Goal: Use online tool/utility: Utilize a website feature to perform a specific function

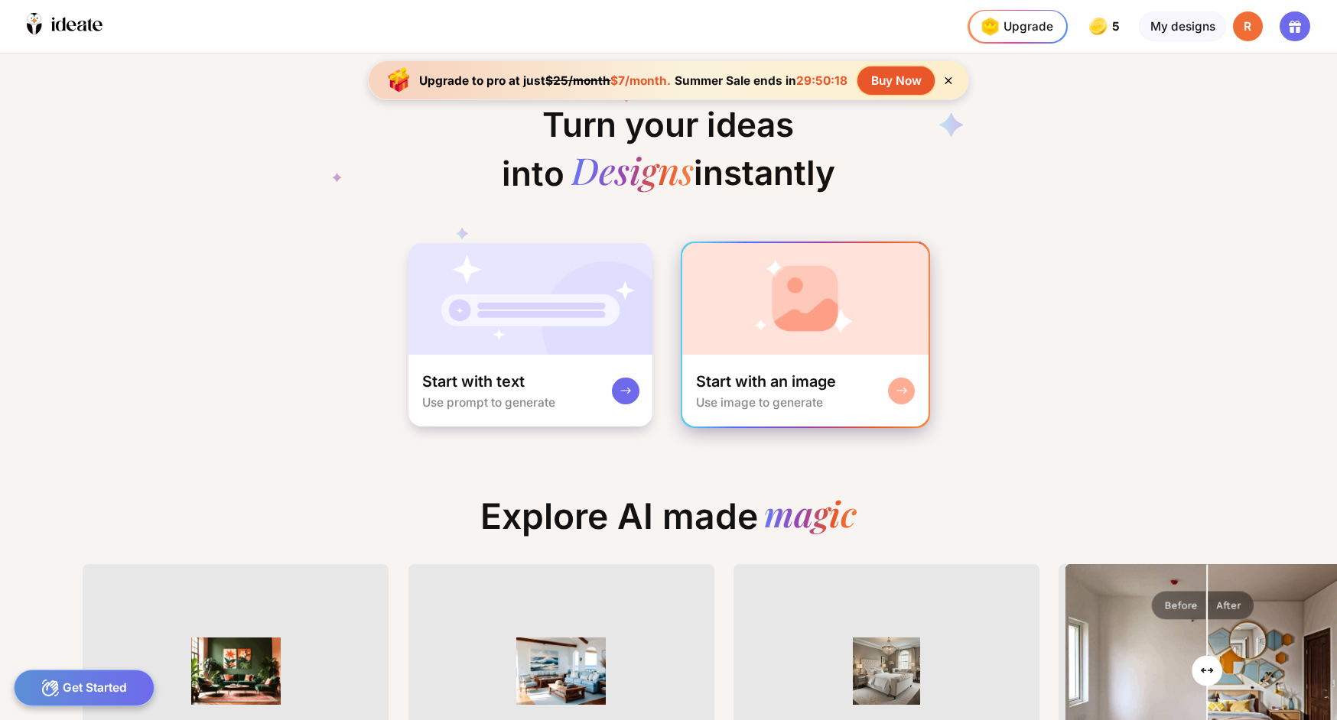
click at [827, 310] on img at bounding box center [804, 299] width 245 height 112
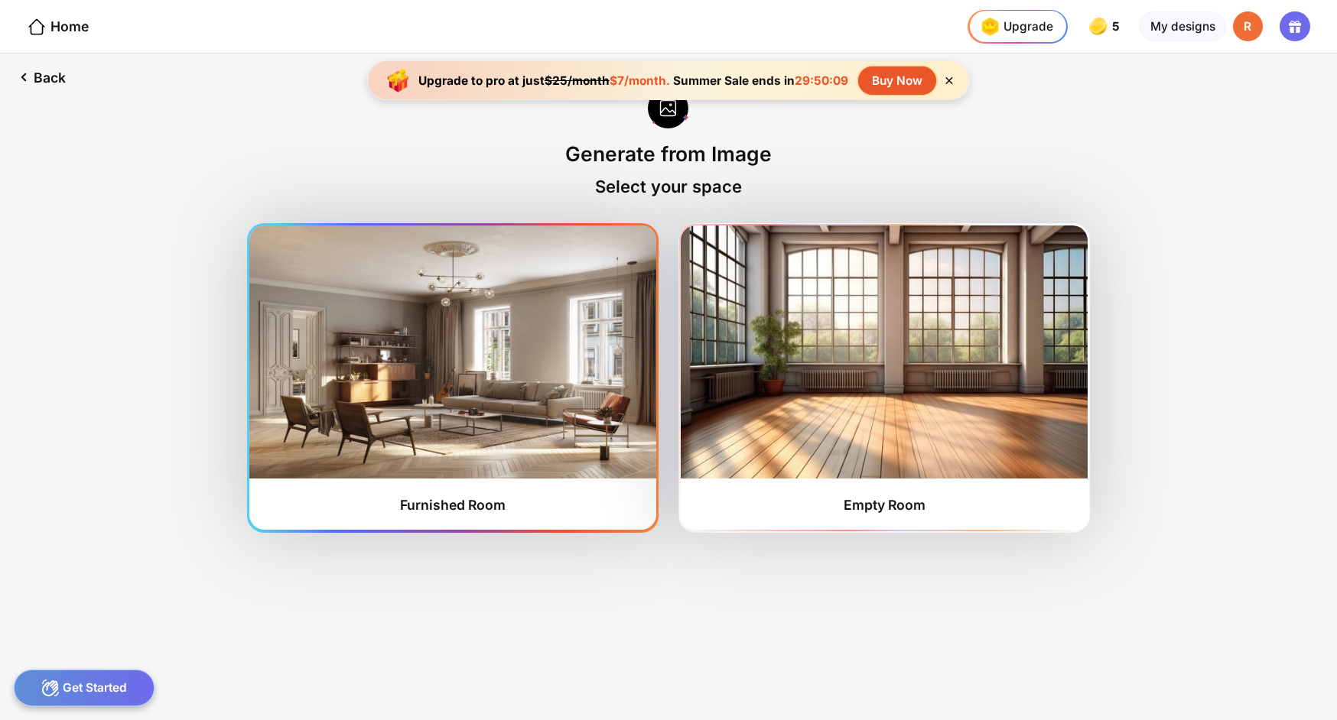
click at [501, 492] on div "Furnished Room" at bounding box center [452, 378] width 406 height 304
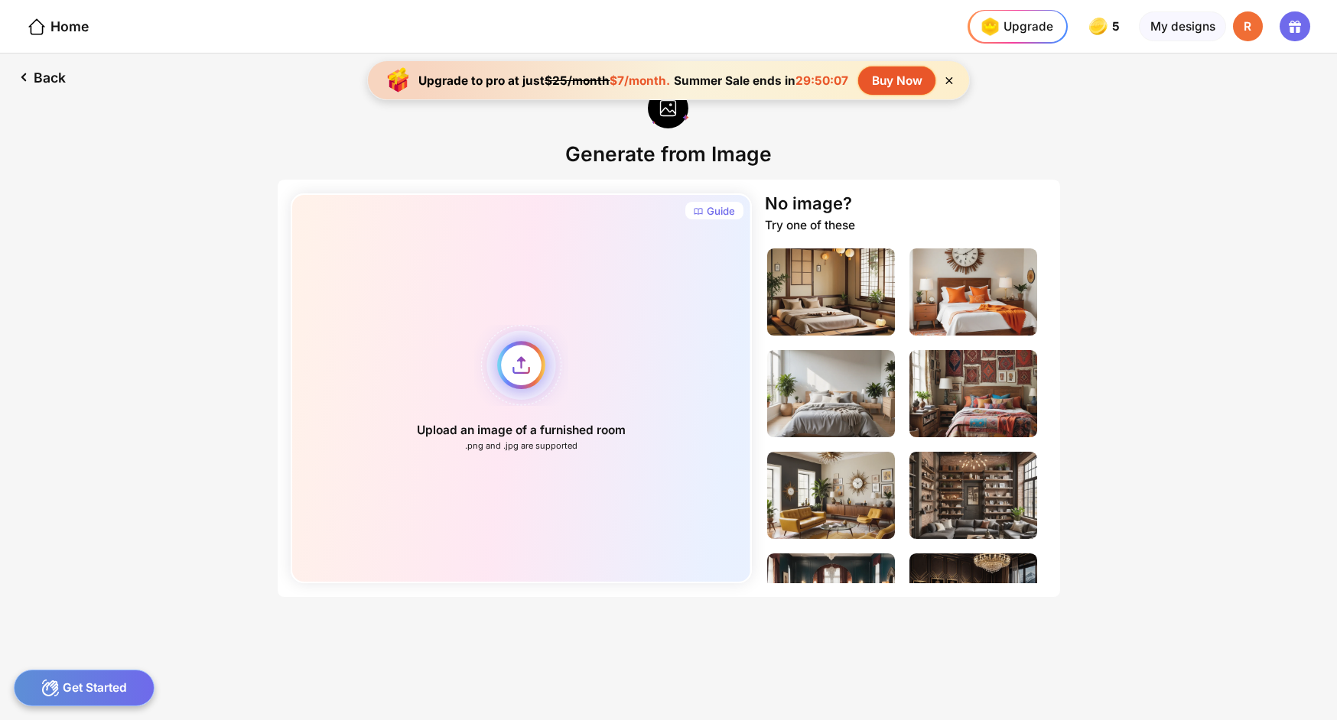
click at [525, 379] on div "Upload an image of a furnished room .png and .jpg are supported" at bounding box center [521, 388] width 461 height 390
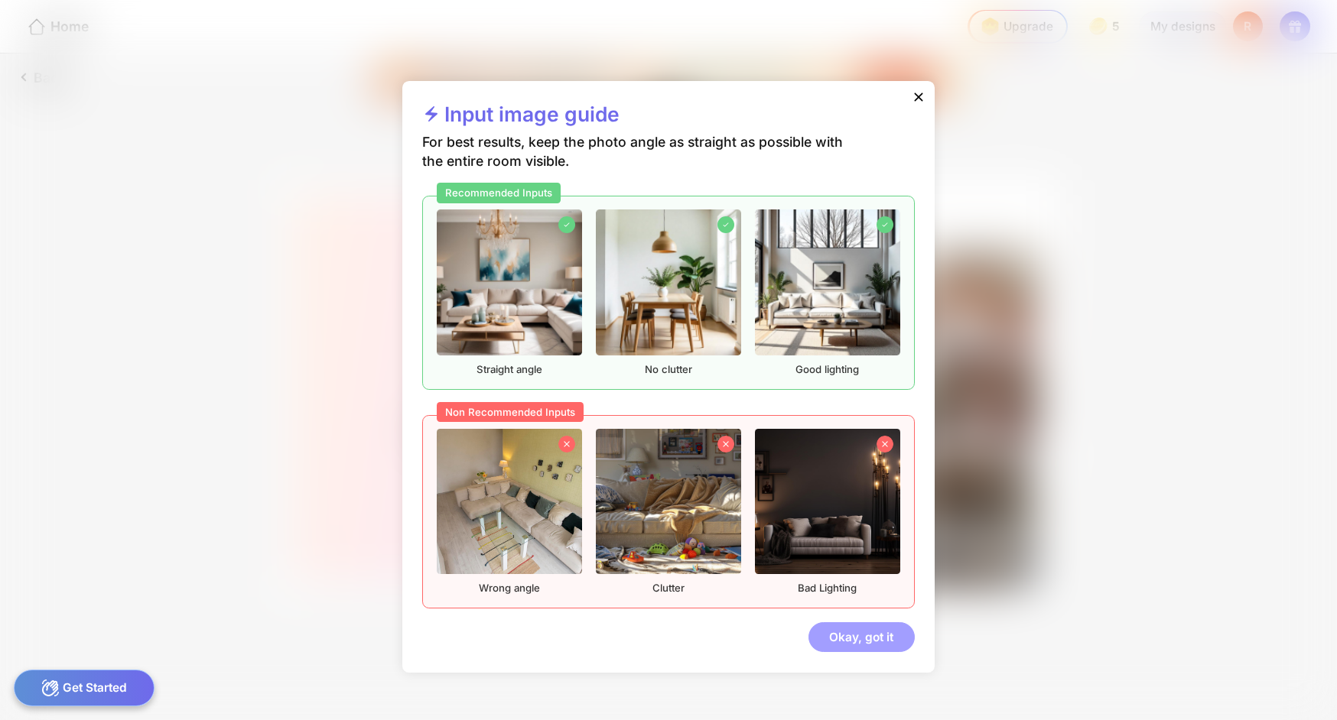
click at [870, 638] on div "Okay, got it" at bounding box center [861, 637] width 106 height 31
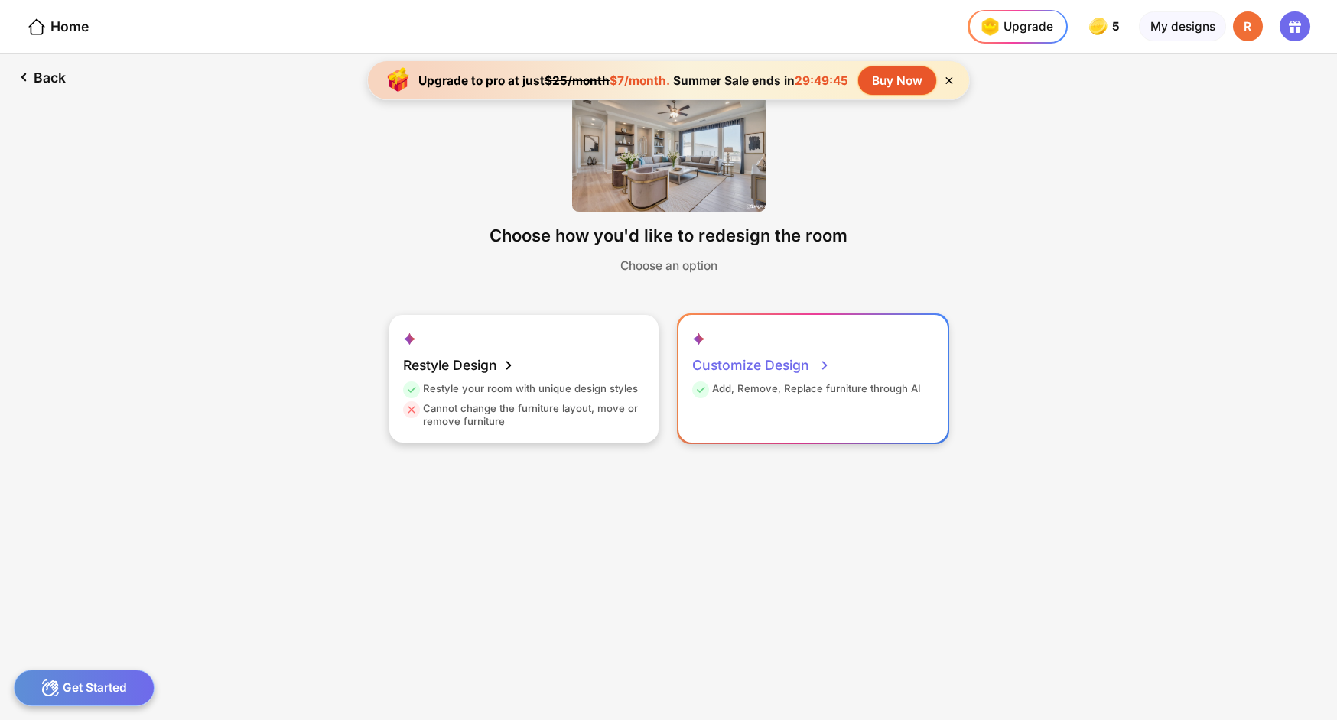
click at [832, 395] on div "Add, Remove, Replace furniture through AI" at bounding box center [806, 392] width 229 height 20
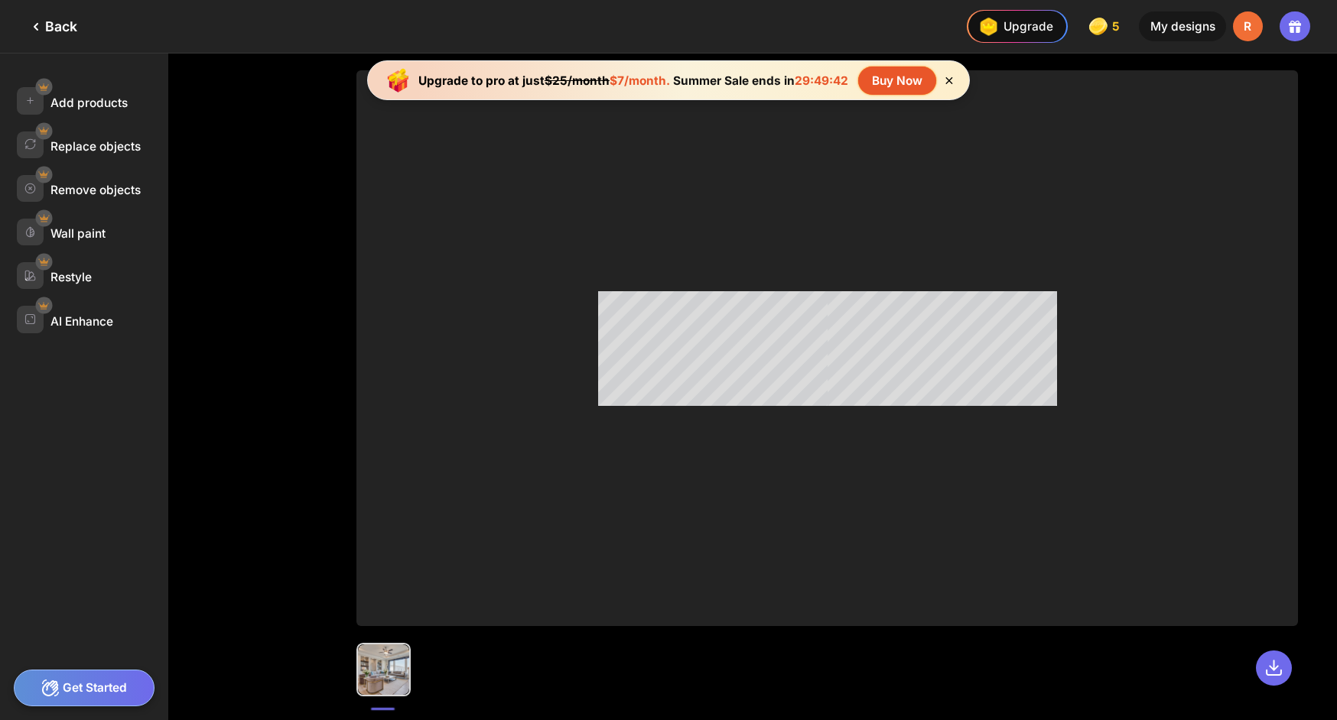
click at [950, 80] on icon at bounding box center [948, 80] width 13 height 13
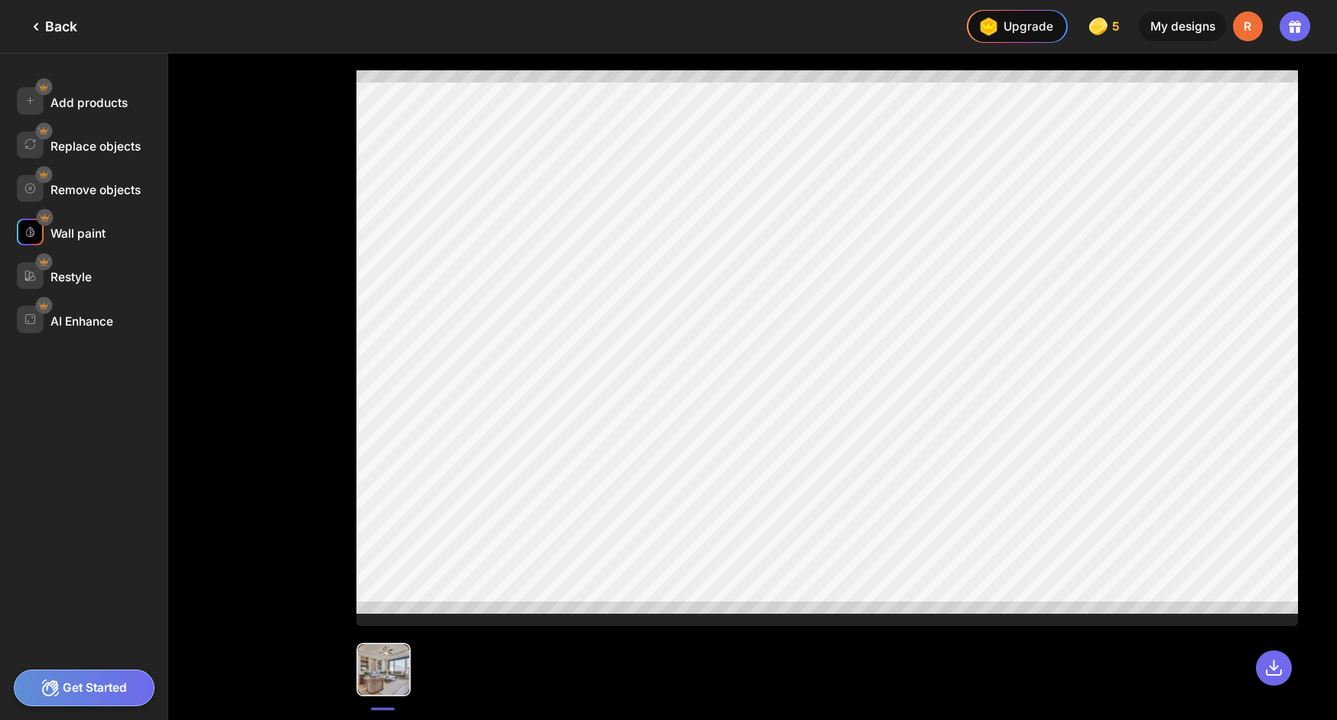
click at [93, 227] on div "Wall paint" at bounding box center [77, 233] width 55 height 15
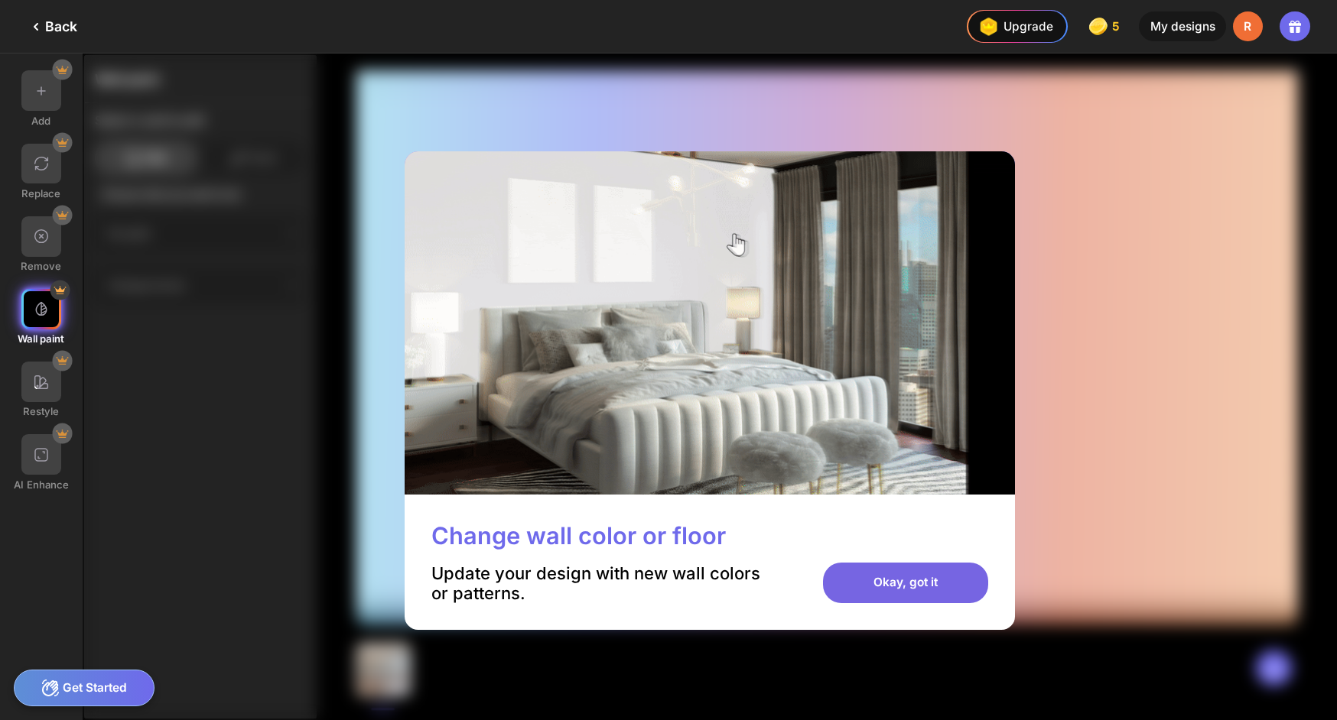
click at [869, 593] on div "Okay, got it" at bounding box center [905, 583] width 165 height 41
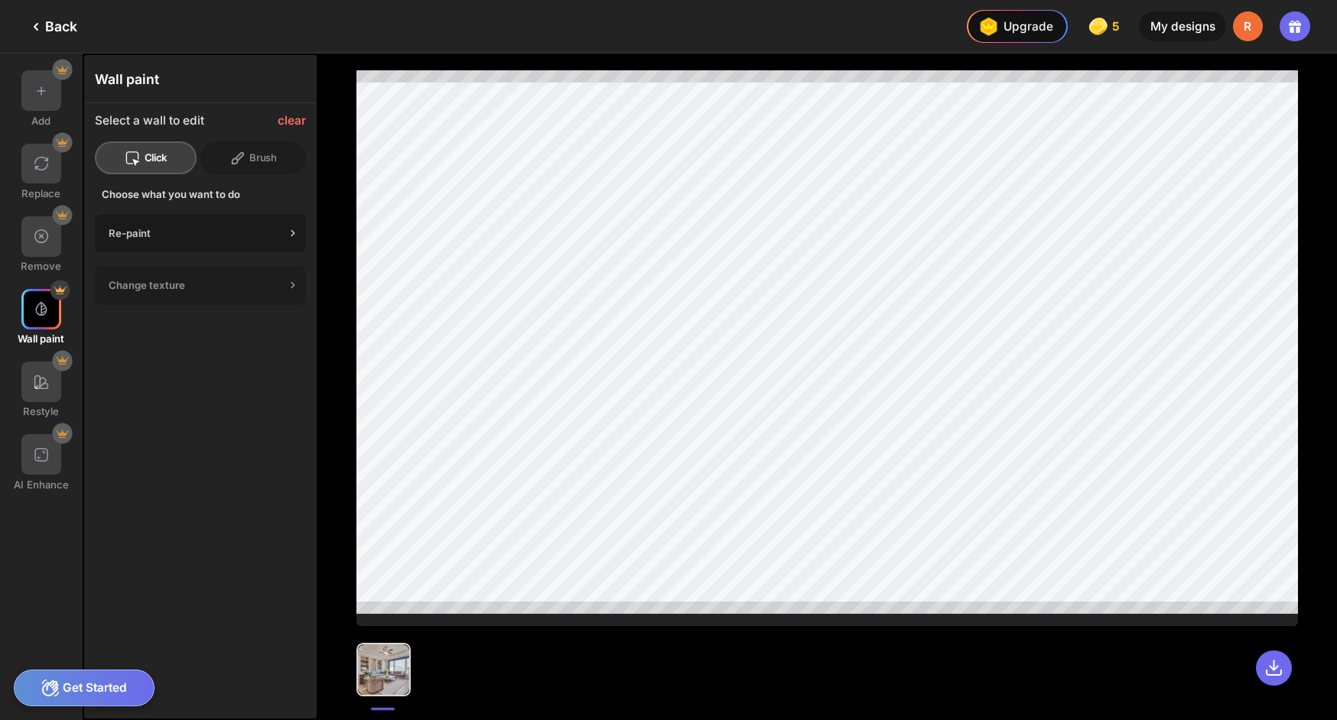
click at [222, 227] on div "Re-paint" at bounding box center [197, 233] width 177 height 12
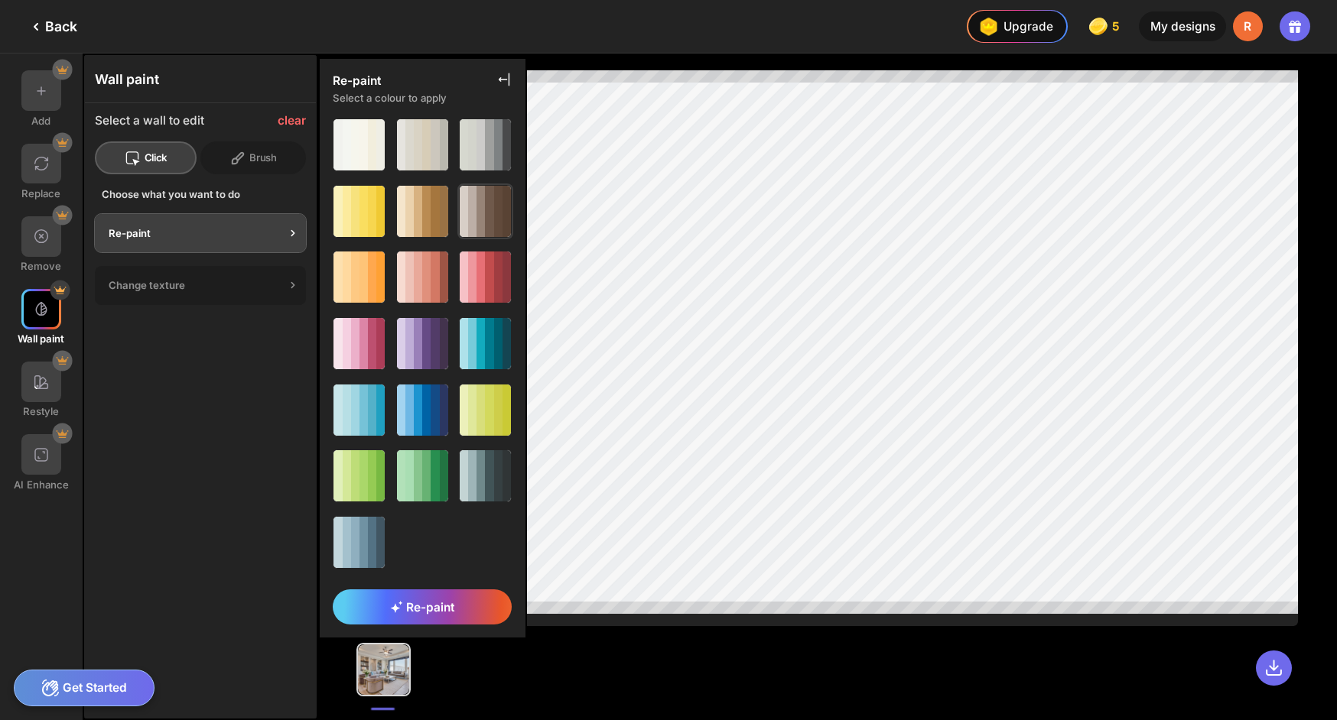
click at [475, 221] on div at bounding box center [472, 211] width 8 height 51
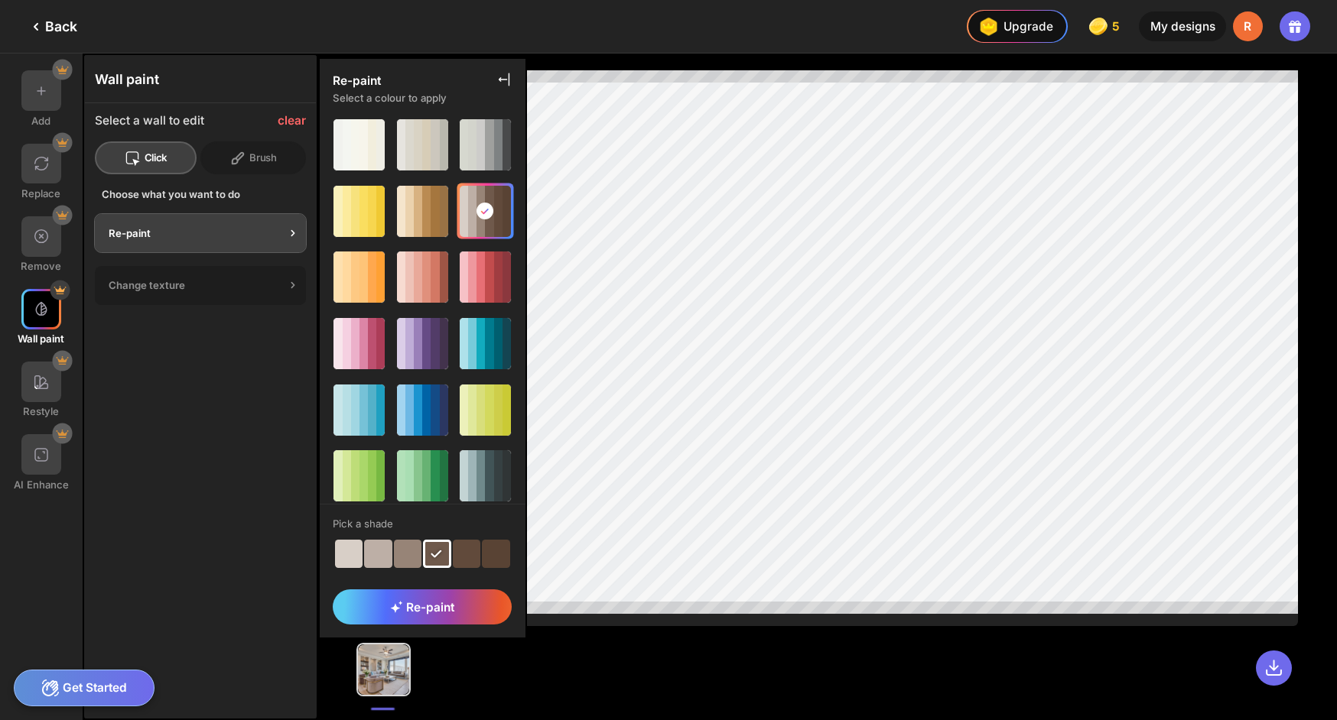
click at [423, 557] on div at bounding box center [437, 554] width 28 height 28
click at [361, 608] on div "Re-paint" at bounding box center [422, 607] width 179 height 34
